Goal: Information Seeking & Learning: Learn about a topic

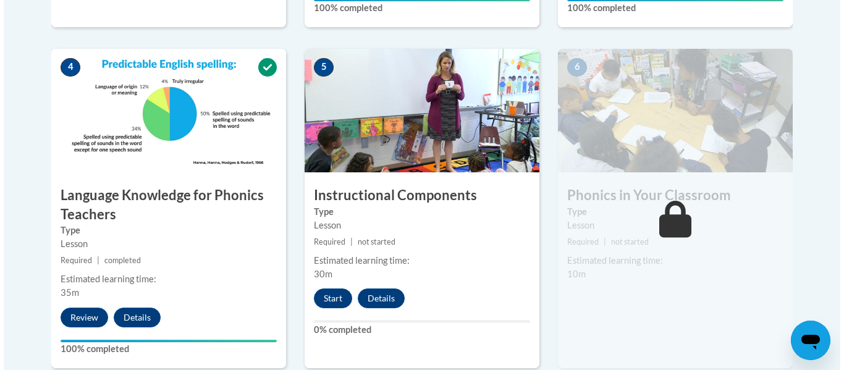
scroll to position [714, 0]
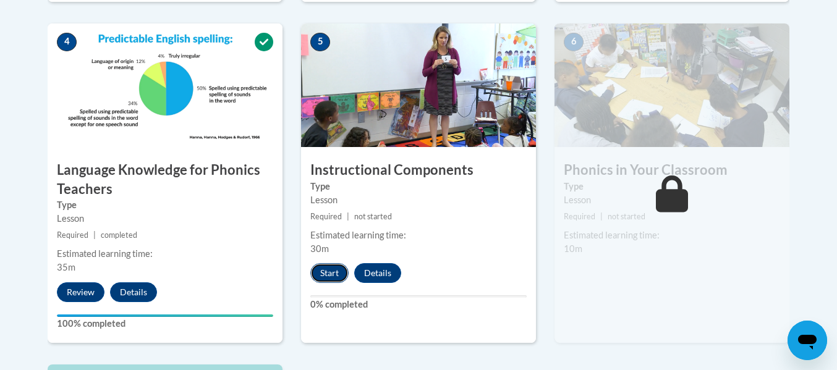
click at [336, 273] on button "Start" at bounding box center [329, 273] width 38 height 20
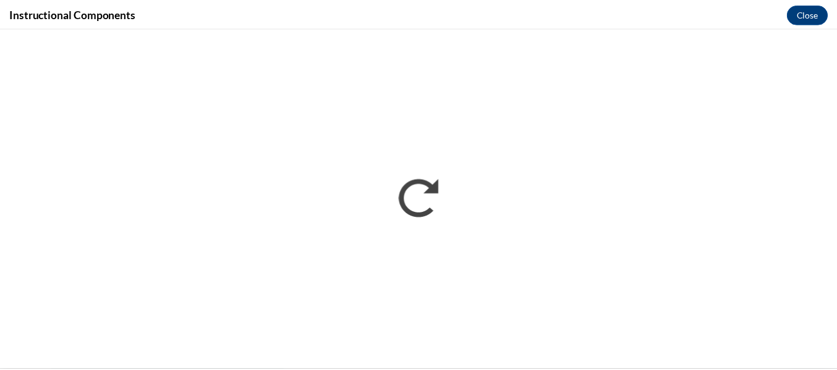
scroll to position [0, 0]
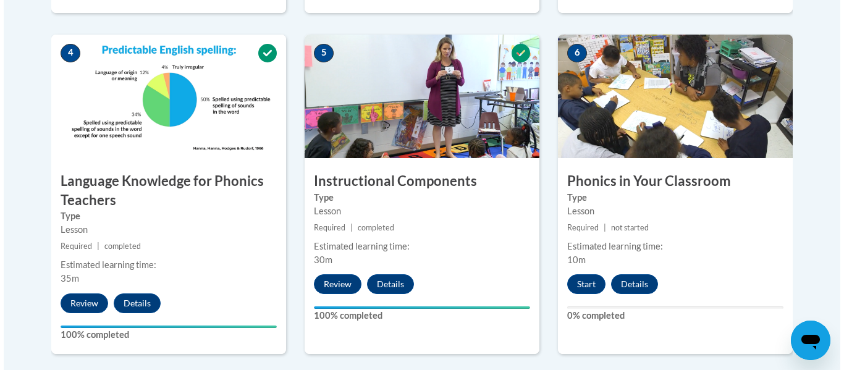
scroll to position [705, 0]
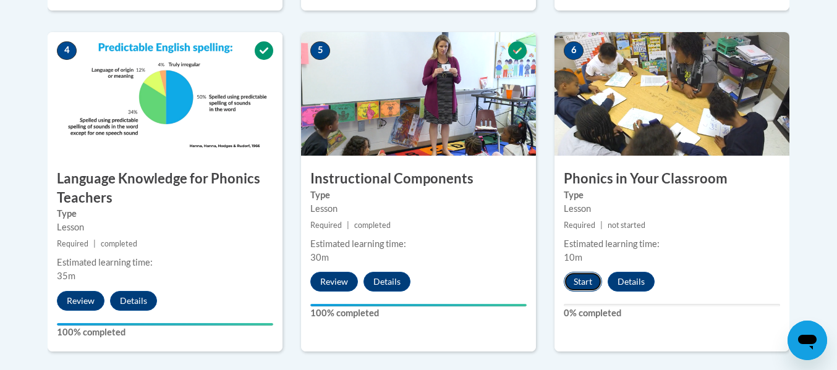
click at [584, 281] on button "Start" at bounding box center [583, 282] width 38 height 20
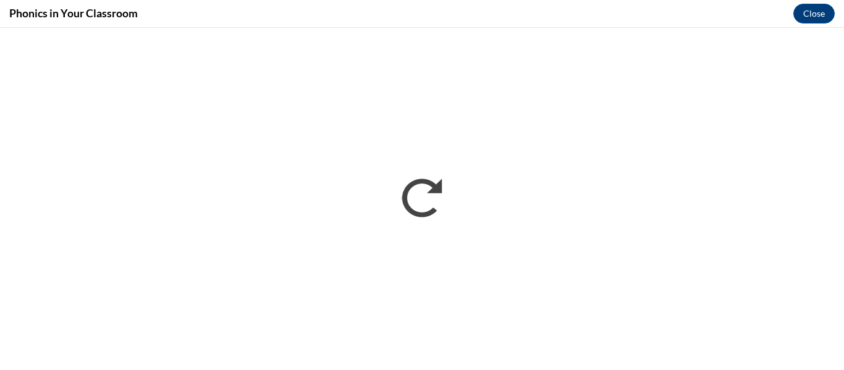
scroll to position [0, 0]
